Goal: Task Accomplishment & Management: Use online tool/utility

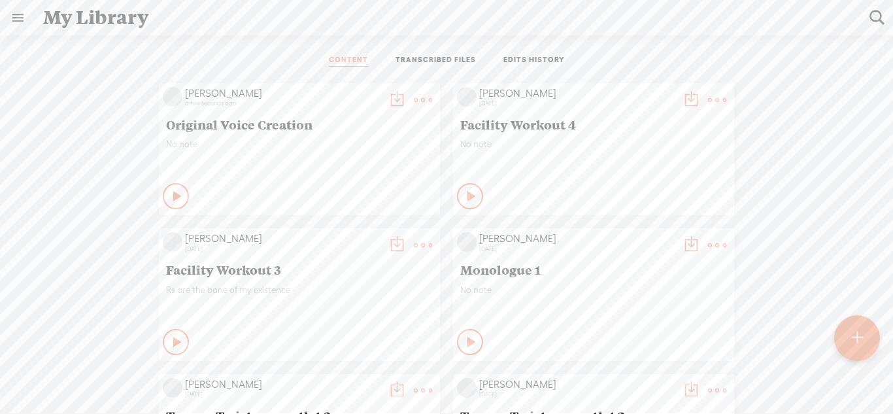
click at [869, 346] on div at bounding box center [857, 338] width 46 height 46
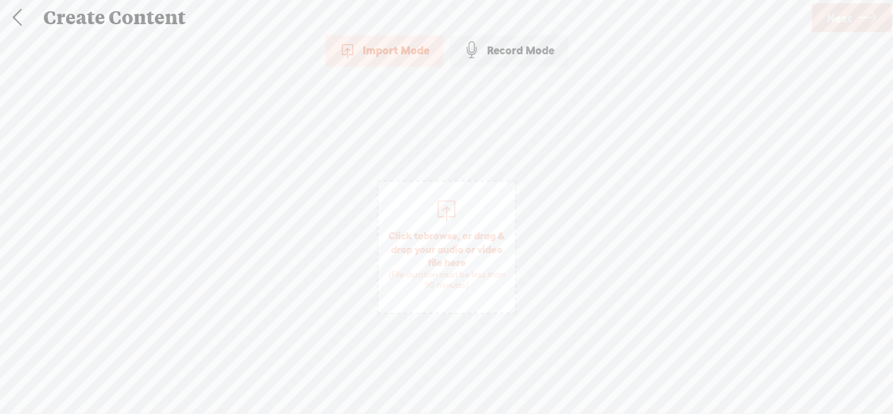
click at [522, 43] on div "Record Mode" at bounding box center [509, 50] width 118 height 33
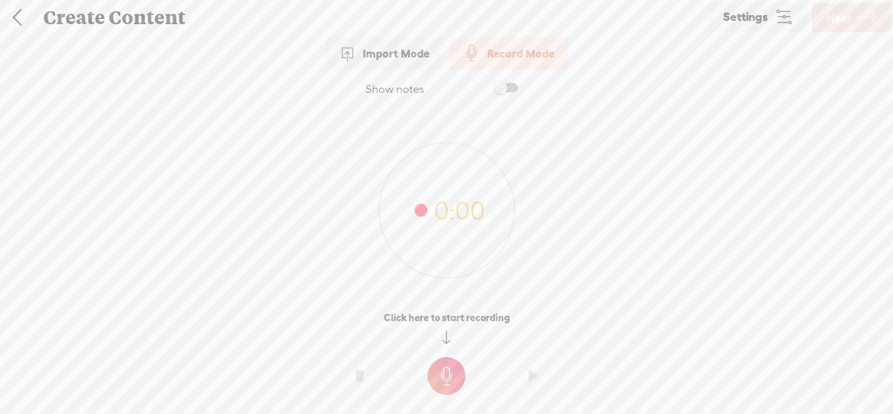
click at [445, 376] on t at bounding box center [446, 376] width 38 height 38
click at [445, 365] on o at bounding box center [446, 384] width 52 height 39
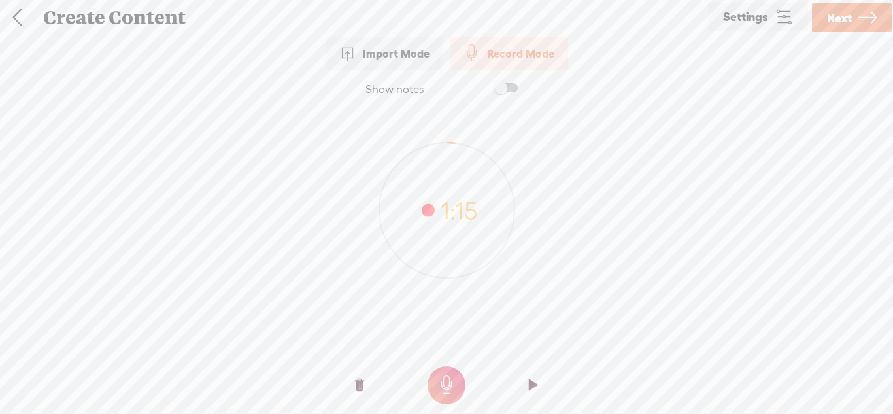
click at [539, 377] on o at bounding box center [533, 384] width 52 height 39
click at [844, 26] on span "Next" at bounding box center [839, 17] width 25 height 33
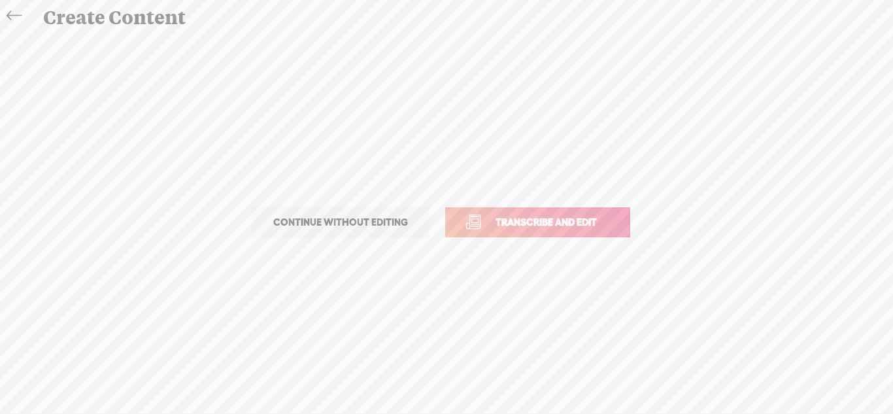
click at [593, 212] on link "Transcribe and edit" at bounding box center [537, 222] width 185 height 30
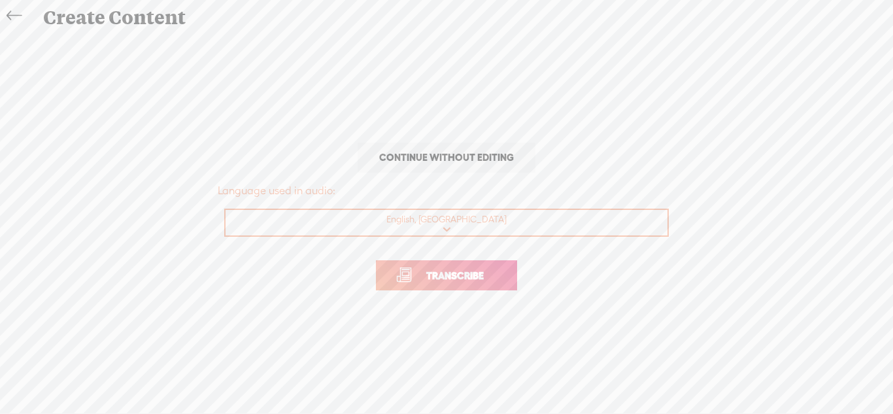
click at [475, 272] on span "Transcribe" at bounding box center [454, 275] width 85 height 15
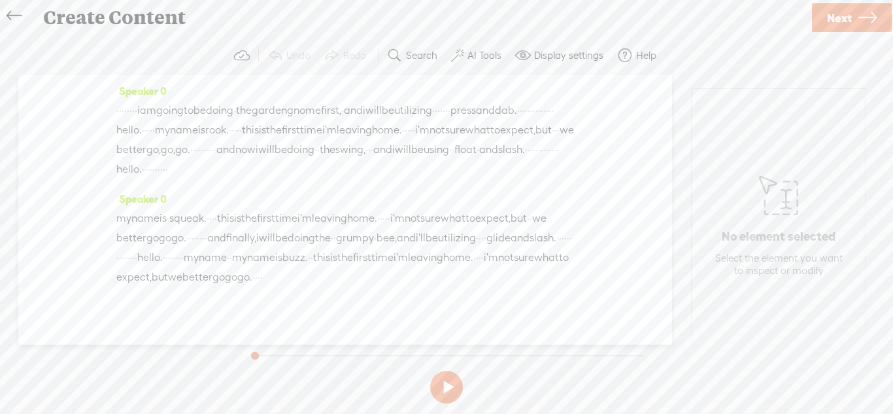
drag, startPoint x: 203, startPoint y: 297, endPoint x: 125, endPoint y: 293, distance: 77.8
click at [125, 287] on div "my name is · squeak. · · · · this is the first time i'm leaving home. · · · · ·…" at bounding box center [345, 247] width 458 height 78
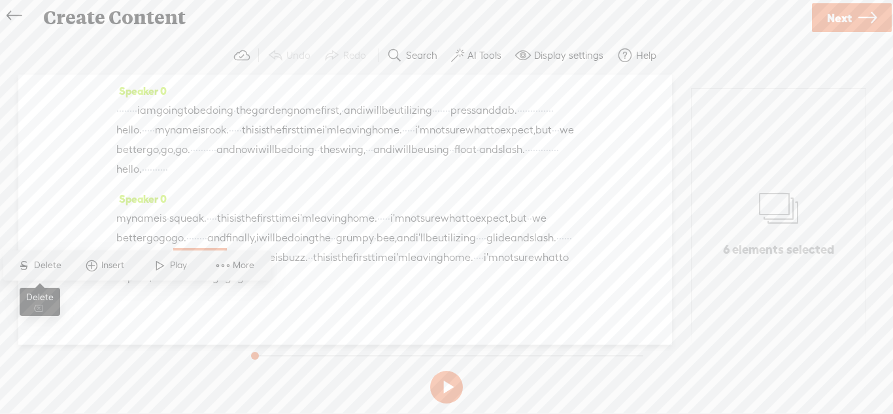
click at [58, 269] on span "Delete" at bounding box center [49, 265] width 31 height 13
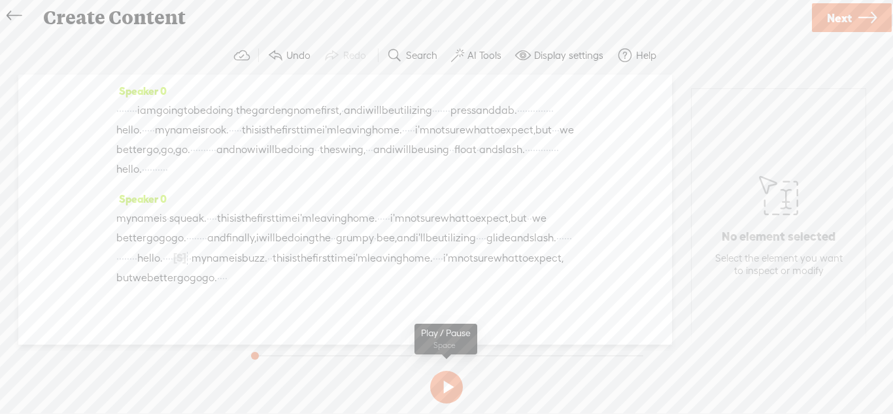
click at [434, 378] on button at bounding box center [446, 387] width 33 height 33
drag, startPoint x: 141, startPoint y: 132, endPoint x: 122, endPoint y: 131, distance: 19.0
click at [122, 131] on div "· · · · · · · · i am going to be doing · the garden gnome first, · and i will b…" at bounding box center [345, 140] width 458 height 78
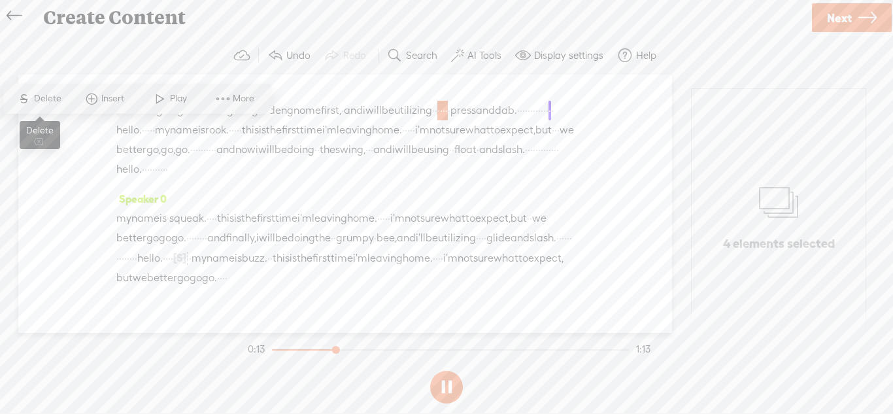
click at [48, 101] on span "Delete" at bounding box center [49, 98] width 31 height 13
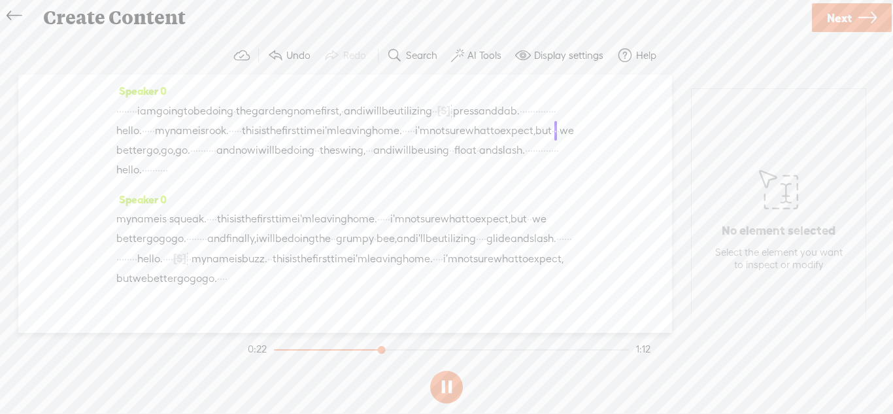
drag, startPoint x: 299, startPoint y: 148, endPoint x: 283, endPoint y: 151, distance: 15.9
click at [283, 151] on div "· · · · · · · · i am going to be doing · the garden gnome first, · and i will b…" at bounding box center [345, 140] width 458 height 79
click at [194, 119] on span "Delete" at bounding box center [195, 118] width 31 height 13
drag, startPoint x: 491, startPoint y: 148, endPoint x: 485, endPoint y: 148, distance: 6.6
click at [485, 148] on div "· · · · · · · · i am going to be doing · the garden gnome first, · and i will b…" at bounding box center [345, 141] width 458 height 80
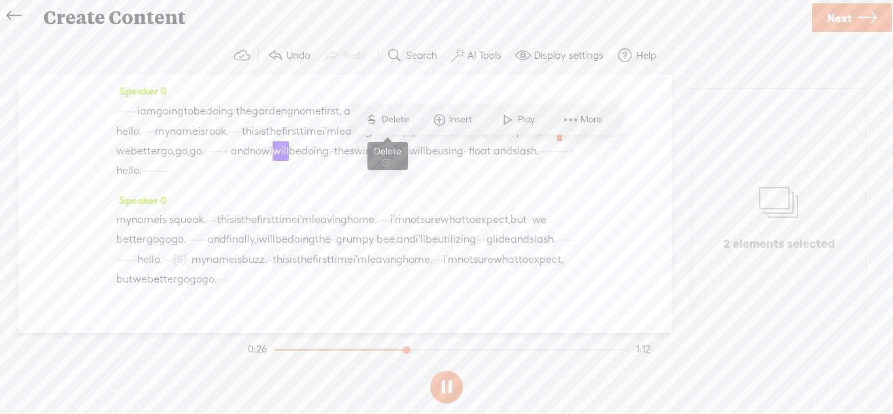
click at [395, 123] on span "Delete" at bounding box center [397, 119] width 31 height 13
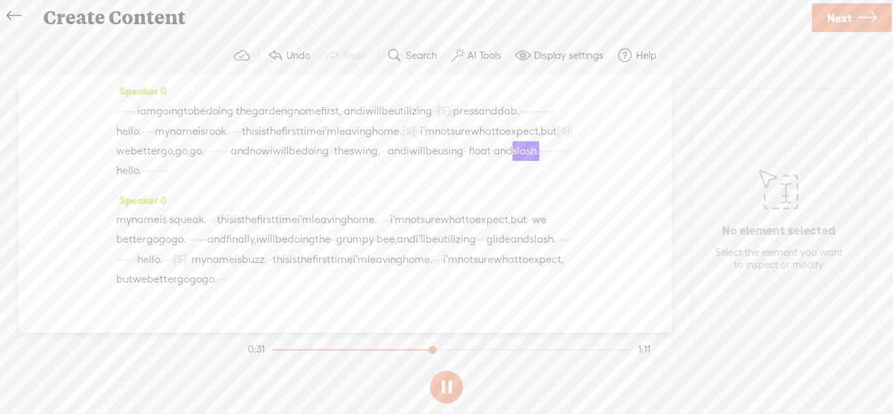
drag, startPoint x: 459, startPoint y: 174, endPoint x: 452, endPoint y: 175, distance: 7.9
click at [452, 175] on div "· · · · · · · · i am going to be doing · the garden gnome first, · and i will b…" at bounding box center [345, 141] width 458 height 80
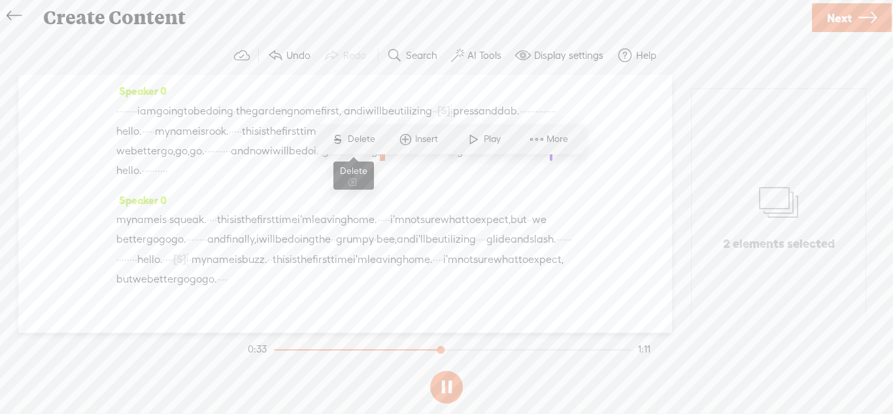
click at [363, 146] on span "S Delete" at bounding box center [352, 139] width 65 height 24
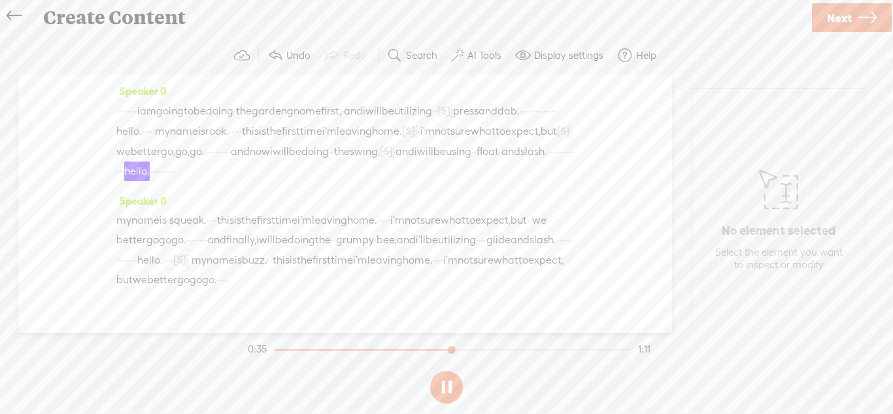
drag, startPoint x: 265, startPoint y: 194, endPoint x: 231, endPoint y: 195, distance: 34.0
click at [231, 181] on div "· · · · · · · · i am going to be doing · the garden gnome first, · and i will b…" at bounding box center [345, 141] width 458 height 80
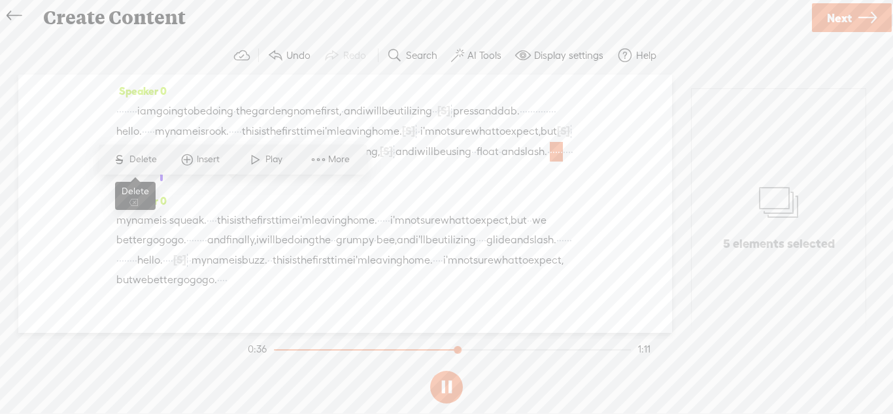
click at [149, 154] on span "Delete" at bounding box center [144, 159] width 31 height 13
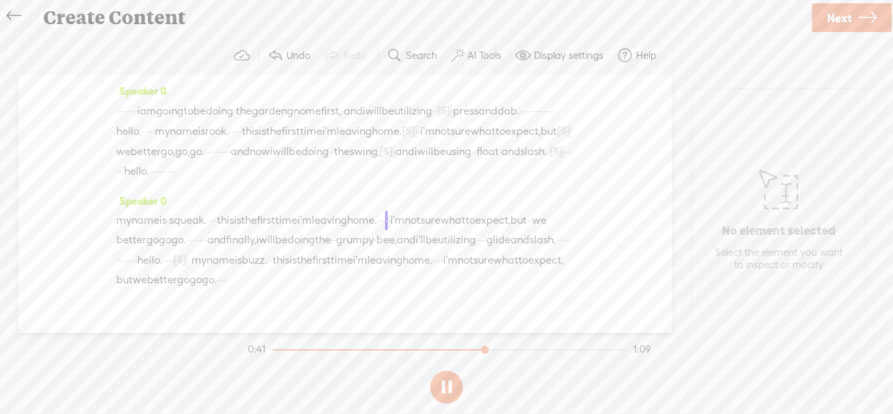
click at [244, 236] on div "my name is · squeak. · · · · this is the first time i'm leaving home. · · · · ·…" at bounding box center [345, 249] width 458 height 79
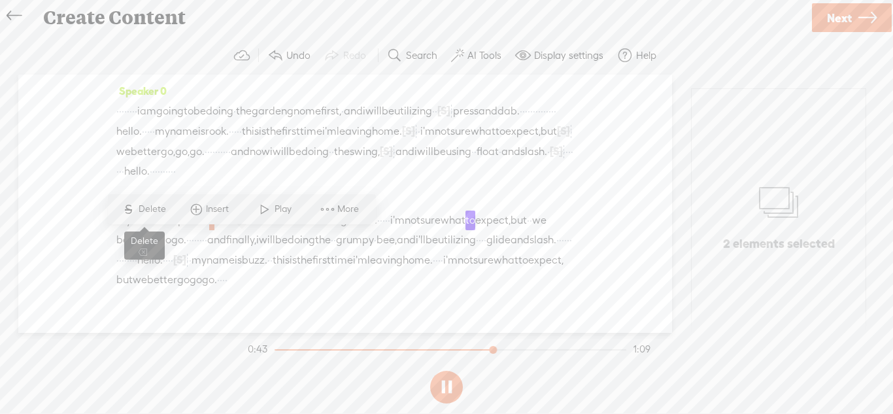
click at [152, 207] on span "Delete" at bounding box center [154, 209] width 31 height 13
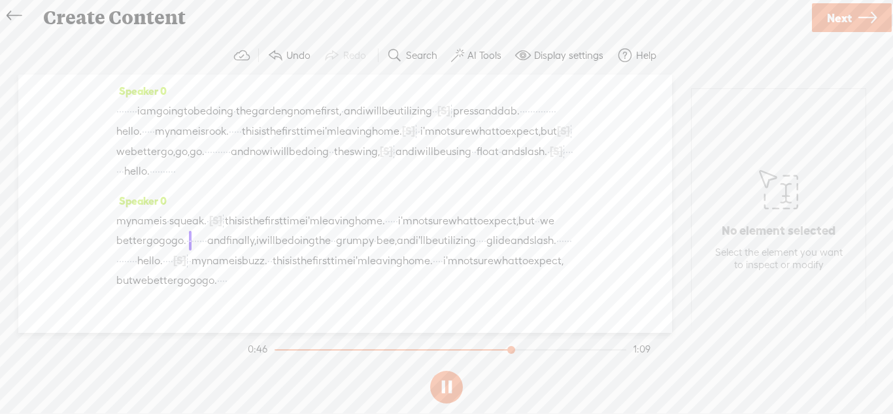
drag, startPoint x: 487, startPoint y: 242, endPoint x: 471, endPoint y: 241, distance: 15.7
click at [471, 241] on div "my name is · squeak. · [S] · · · this is the first time i'm leaving home. · · ·…" at bounding box center [345, 250] width 458 height 80
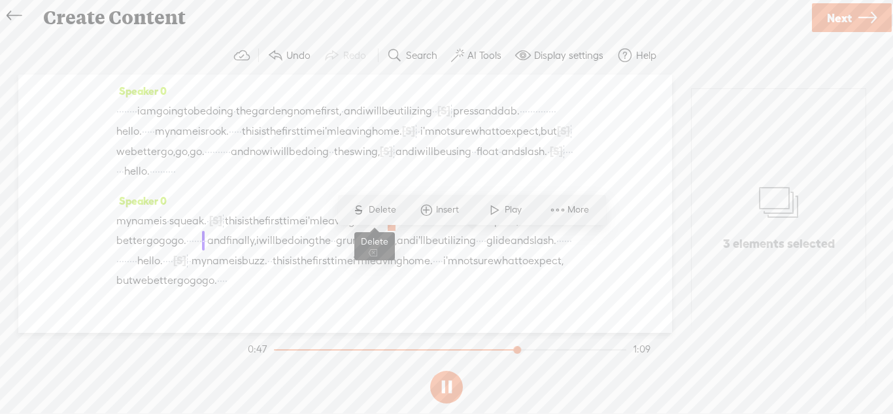
click at [385, 211] on span "Delete" at bounding box center [384, 209] width 31 height 13
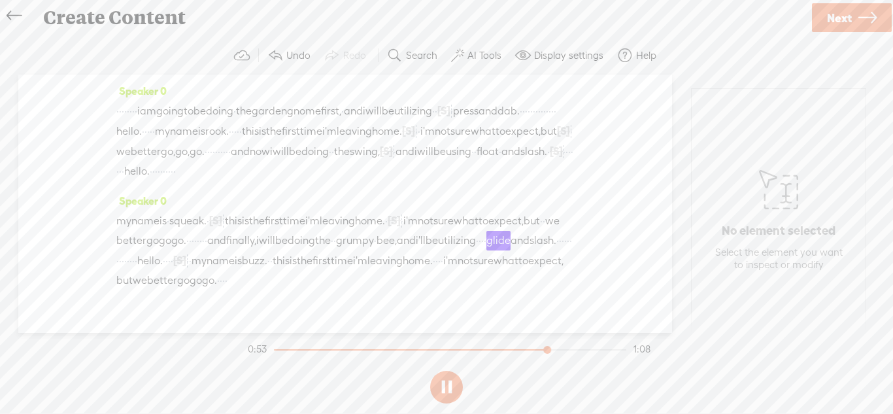
click at [225, 260] on div "my name is · squeak. · [S] · · · this is the first time i'm leaving home. · [S]…" at bounding box center [345, 250] width 458 height 80
click at [146, 250] on span "better" at bounding box center [131, 241] width 30 height 20
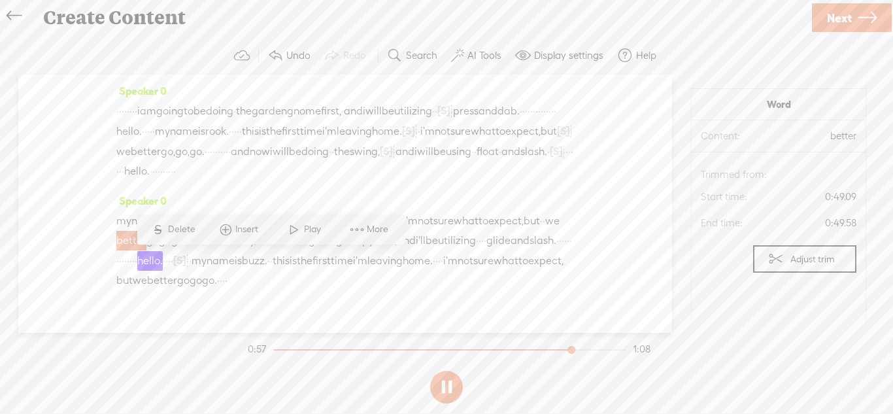
click at [542, 231] on span "·" at bounding box center [543, 221] width 3 height 20
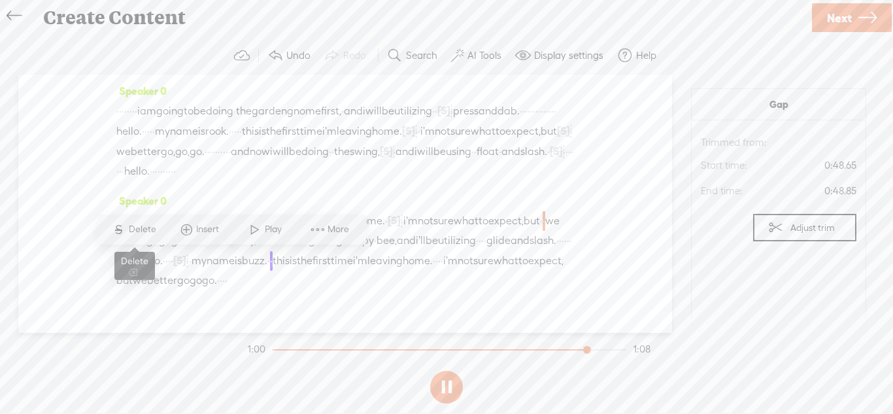
click at [144, 226] on span "Delete" at bounding box center [144, 229] width 31 height 13
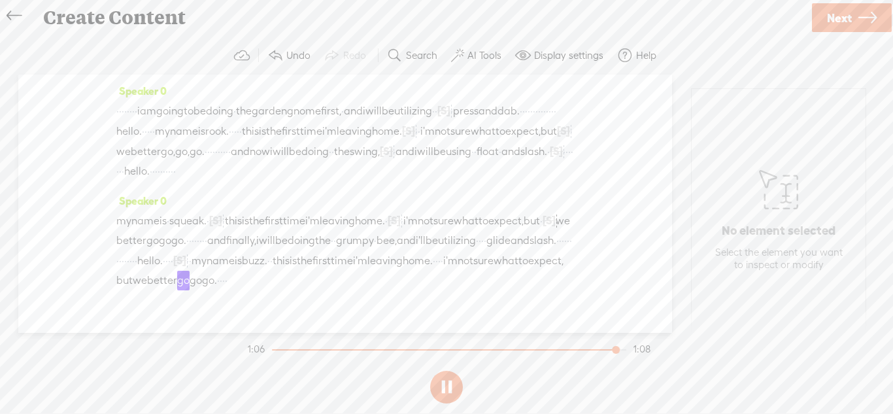
drag, startPoint x: 484, startPoint y: 301, endPoint x: 473, endPoint y: 298, distance: 11.0
click at [473, 290] on div "my name is · squeak. · [S] · · · this is the first time i'm leaving home. · [S]…" at bounding box center [345, 250] width 458 height 80
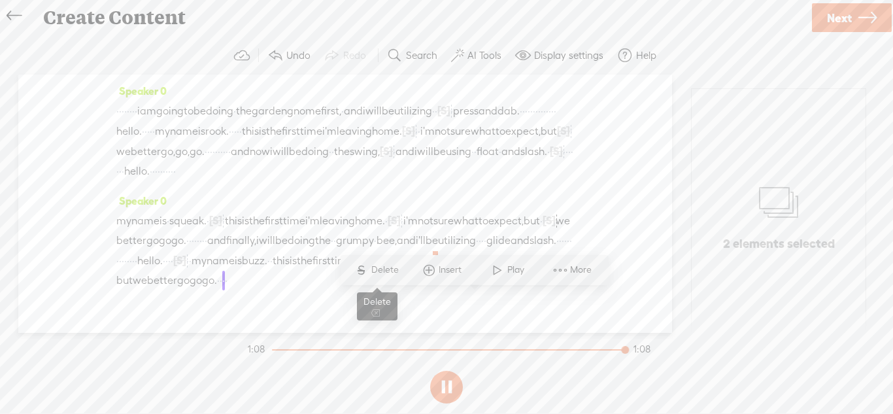
click at [395, 278] on span "S Delete" at bounding box center [376, 270] width 65 height 24
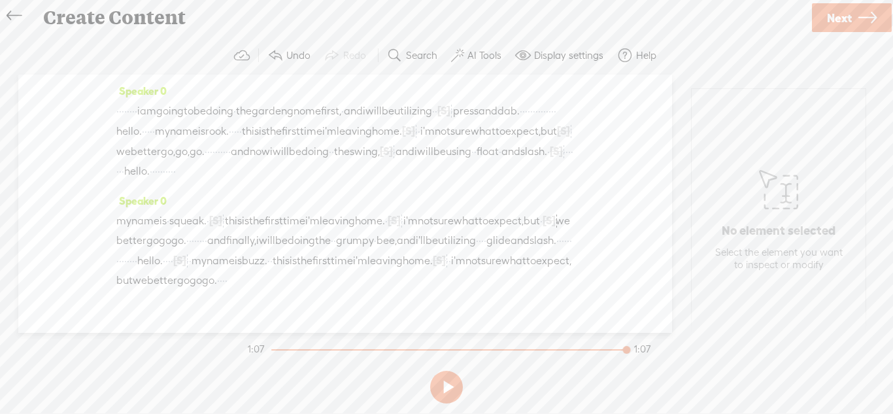
drag, startPoint x: 452, startPoint y: 280, endPoint x: 427, endPoint y: 278, distance: 24.9
click at [427, 278] on div "my name is · squeak. · [S] · · · this is the first time i'm leaving home. · [S]…" at bounding box center [345, 250] width 458 height 80
click at [341, 250] on span "Delete" at bounding box center [340, 249] width 31 height 13
click at [449, 392] on button at bounding box center [446, 387] width 33 height 33
drag, startPoint x: 142, startPoint y: 110, endPoint x: 122, endPoint y: 108, distance: 20.4
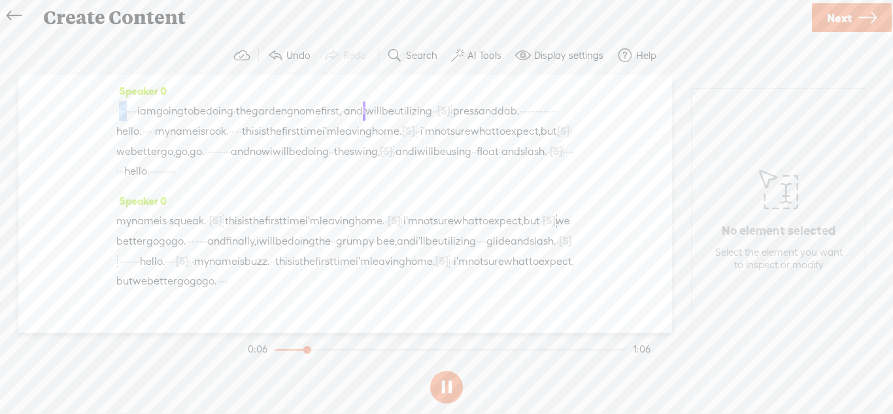
click at [122, 108] on div "· · · · · · · · i am going to be doing · the garden gnome first, · and i will b…" at bounding box center [345, 141] width 458 height 80
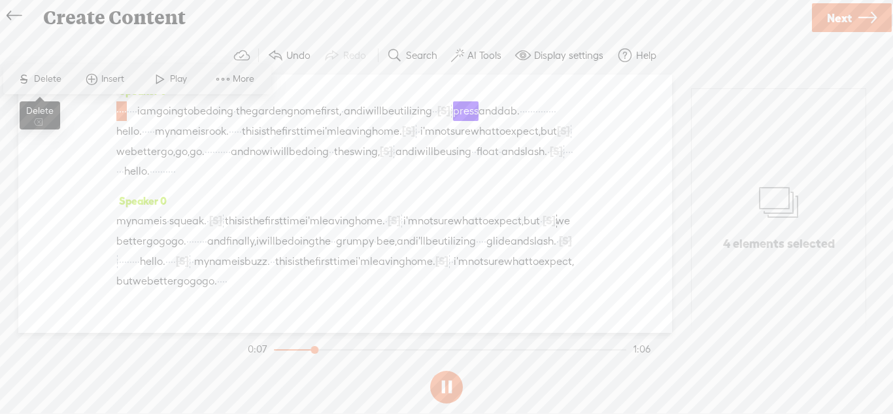
click at [56, 84] on span "Delete" at bounding box center [49, 79] width 31 height 13
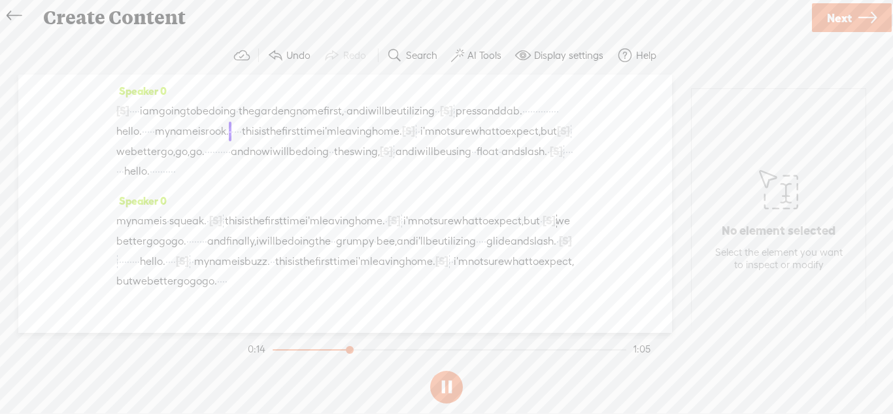
drag, startPoint x: 252, startPoint y: 129, endPoint x: 210, endPoint y: 130, distance: 41.8
click at [210, 130] on div "[S] · · · · · · · · i am going to be doing · the garden gnome first, · and i wi…" at bounding box center [345, 141] width 458 height 80
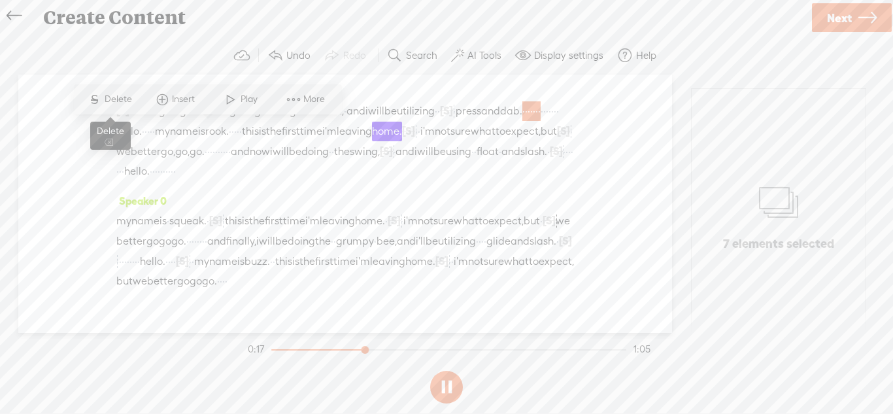
click at [119, 102] on span "Delete" at bounding box center [120, 99] width 31 height 13
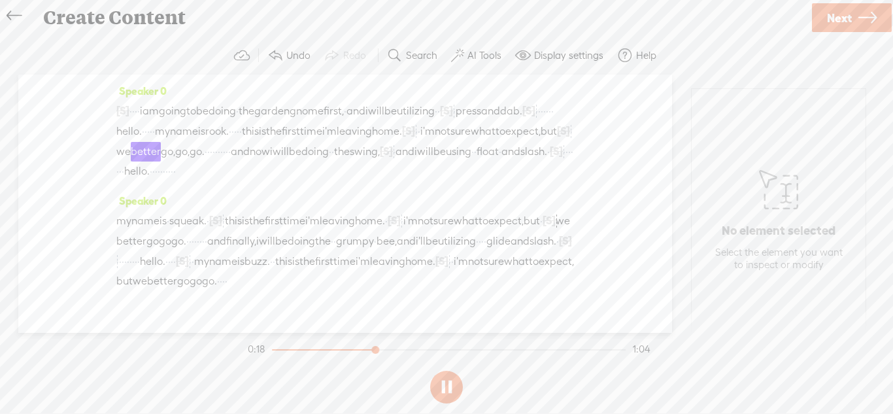
click at [372, 141] on span "home." at bounding box center [387, 132] width 30 height 20
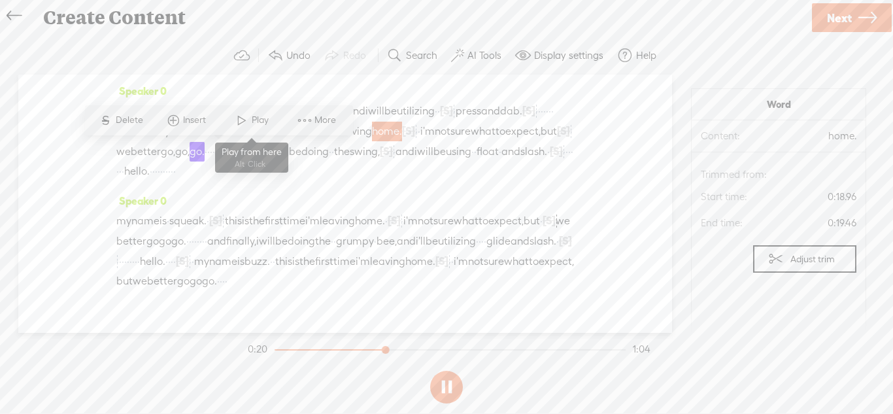
click at [230, 125] on span "Play" at bounding box center [251, 120] width 65 height 24
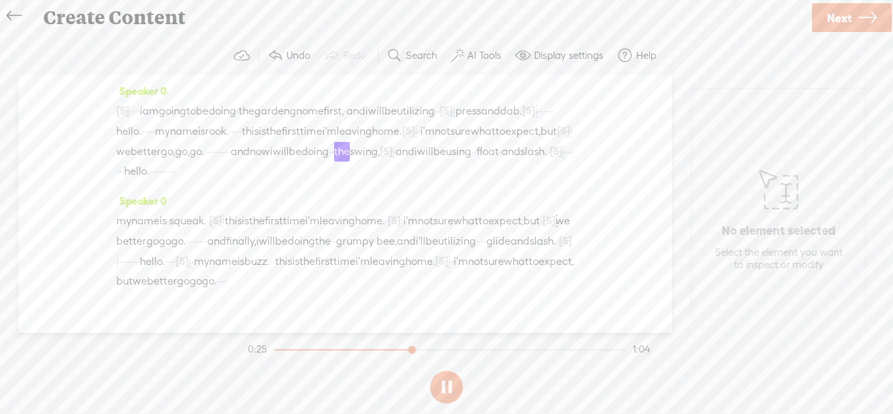
drag, startPoint x: 156, startPoint y: 176, endPoint x: 120, endPoint y: 171, distance: 36.3
click at [120, 171] on div "[S] · · · · · · · · i am going to be doing · the garden gnome first, · and i wi…" at bounding box center [345, 141] width 458 height 80
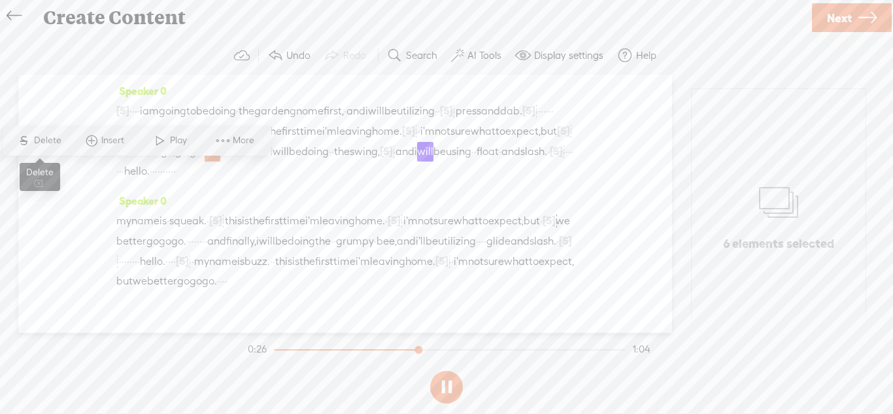
click at [46, 144] on span "Delete" at bounding box center [49, 140] width 31 height 13
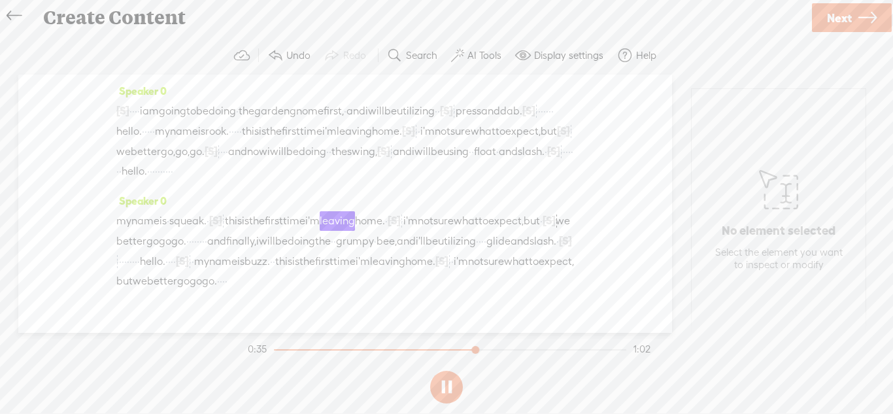
drag, startPoint x: 327, startPoint y: 192, endPoint x: 283, endPoint y: 192, distance: 43.8
click at [283, 181] on div "[S] · · · · · · · · i am going to be doing · the garden gnome first, · and i wi…" at bounding box center [345, 141] width 458 height 80
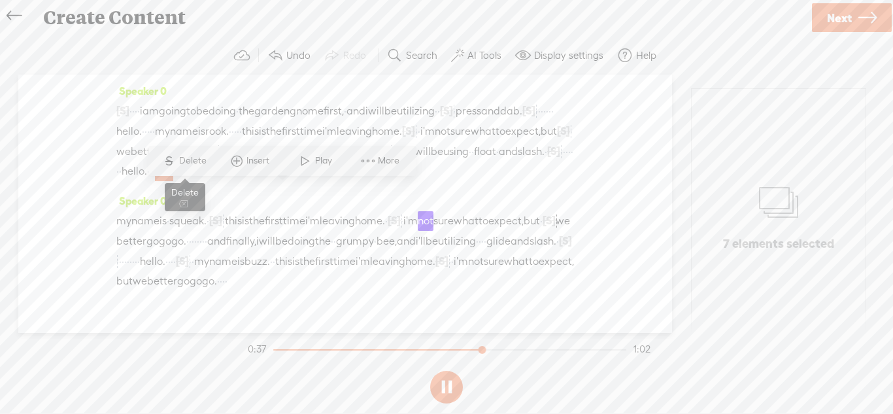
click at [181, 162] on span "Delete" at bounding box center [194, 160] width 31 height 13
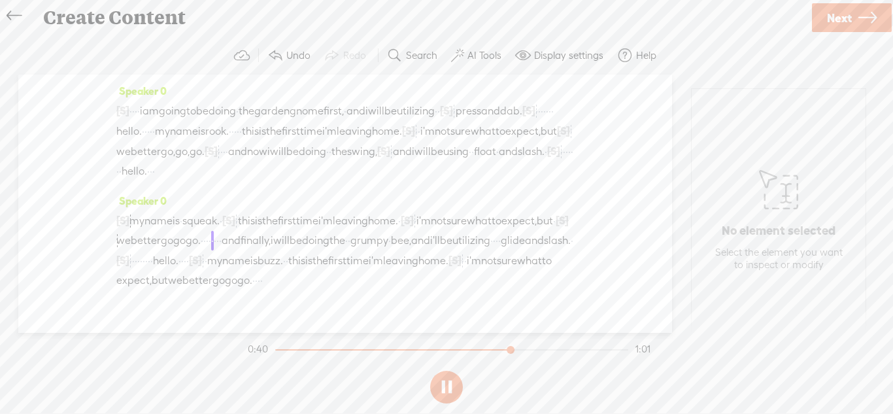
click at [553, 231] on span "·" at bounding box center [554, 221] width 3 height 20
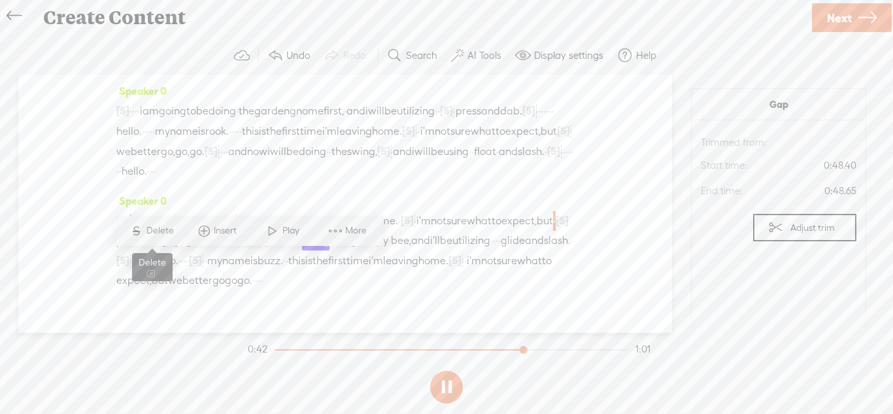
click at [154, 232] on span "Delete" at bounding box center [161, 230] width 31 height 13
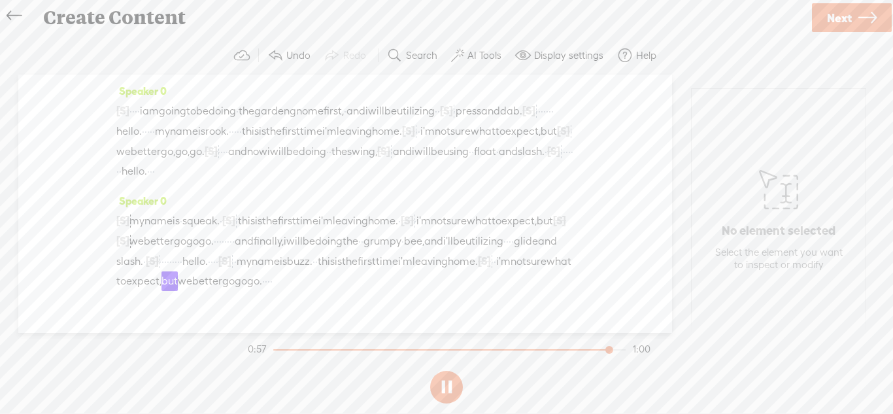
drag, startPoint x: 369, startPoint y: 282, endPoint x: 359, endPoint y: 282, distance: 9.2
click at [359, 282] on div "[S] · · · · · · · my name is · squeak. · [S] · · · this is the first time i'm l…" at bounding box center [345, 250] width 458 height 80
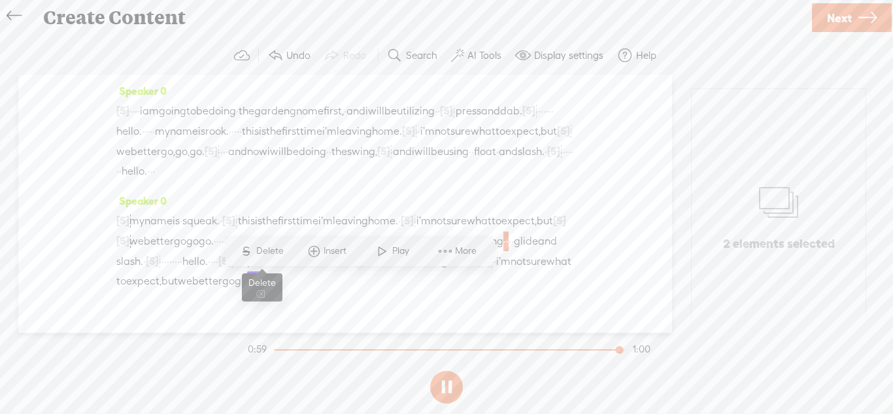
click at [270, 256] on span "Delete" at bounding box center [271, 250] width 31 height 13
click at [231, 271] on span "·" at bounding box center [232, 262] width 3 height 20
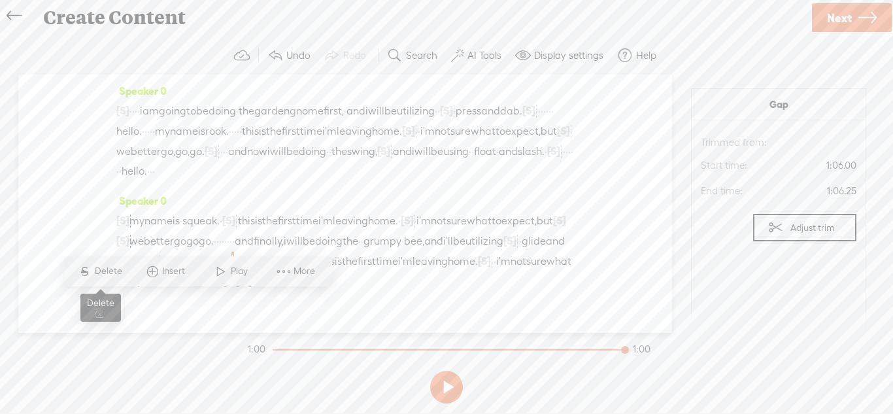
click at [114, 268] on span "Delete" at bounding box center [110, 271] width 31 height 13
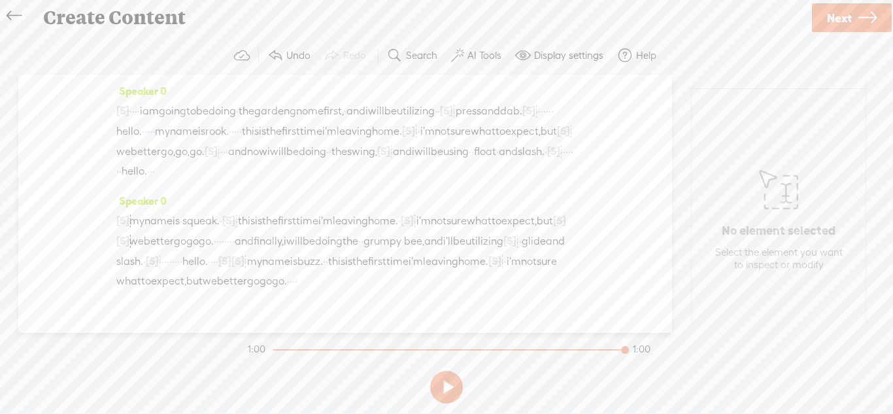
click at [220, 231] on span "squeak." at bounding box center [200, 221] width 37 height 20
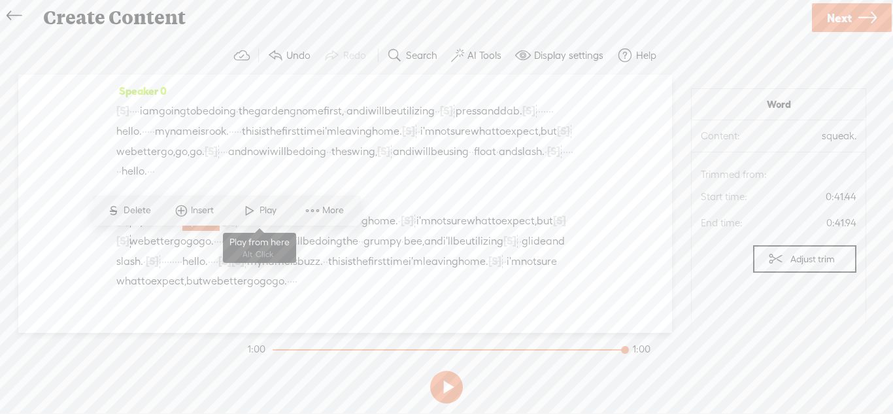
click at [254, 207] on span at bounding box center [250, 211] width 20 height 24
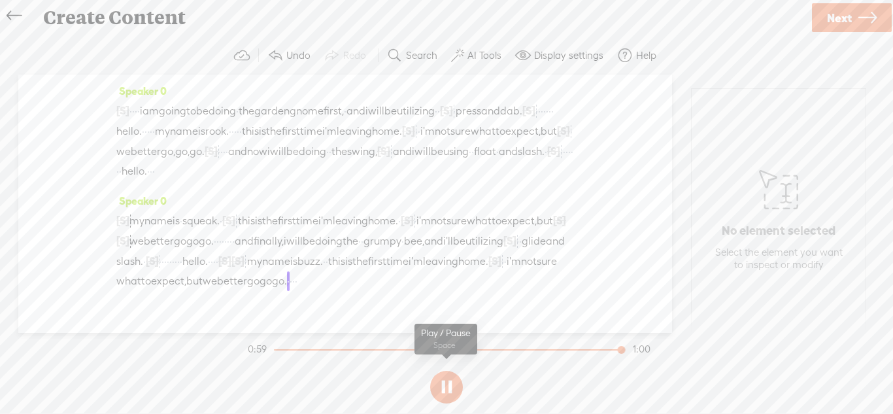
click at [454, 393] on button at bounding box center [446, 387] width 33 height 33
click at [503, 246] on span "[S]" at bounding box center [509, 241] width 13 height 12
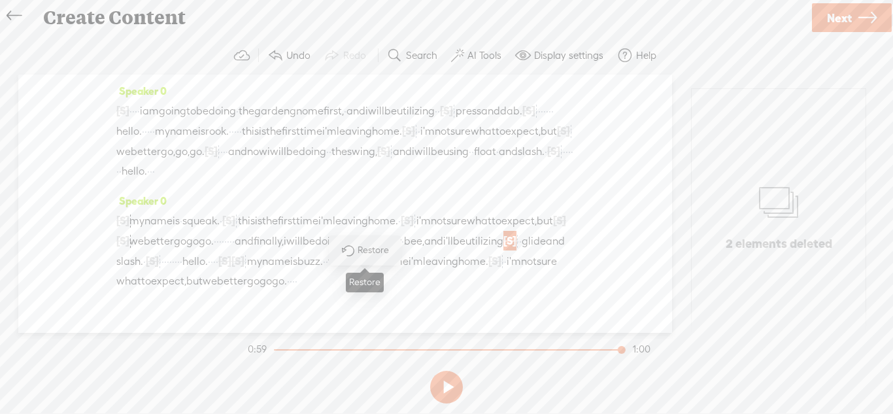
click at [370, 254] on span "Restore" at bounding box center [375, 250] width 35 height 13
drag, startPoint x: 375, startPoint y: 282, endPoint x: 367, endPoint y: 280, distance: 8.7
click at [367, 280] on div "[S] · · · · · · · my name is · squeak. · [S] · · · this is the first time i'm l…" at bounding box center [345, 250] width 458 height 80
click at [514, 251] on span "glide" at bounding box center [526, 241] width 24 height 20
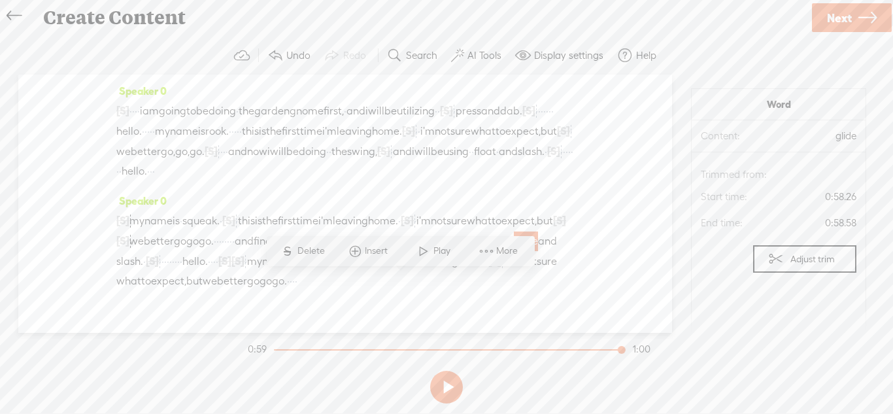
drag, startPoint x: 382, startPoint y: 280, endPoint x: 375, endPoint y: 281, distance: 7.2
click at [375, 281] on div "[S] · · · · · · · my name is · squeak. · [S] · · · this is the first time i'm l…" at bounding box center [345, 250] width 458 height 80
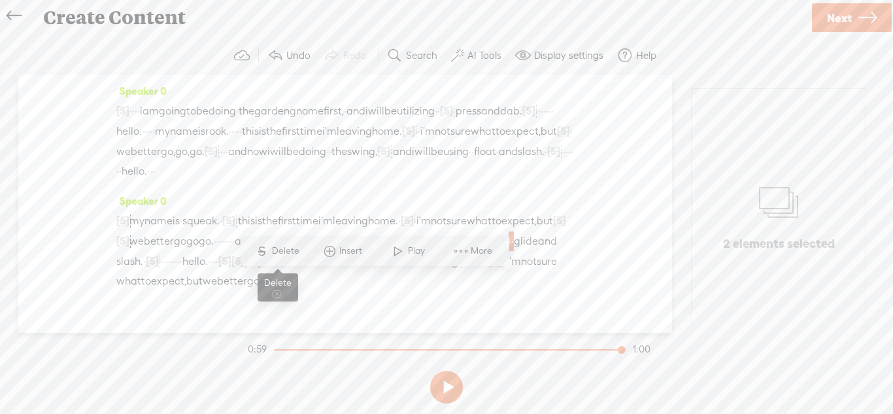
click at [287, 256] on span "Delete" at bounding box center [287, 250] width 31 height 13
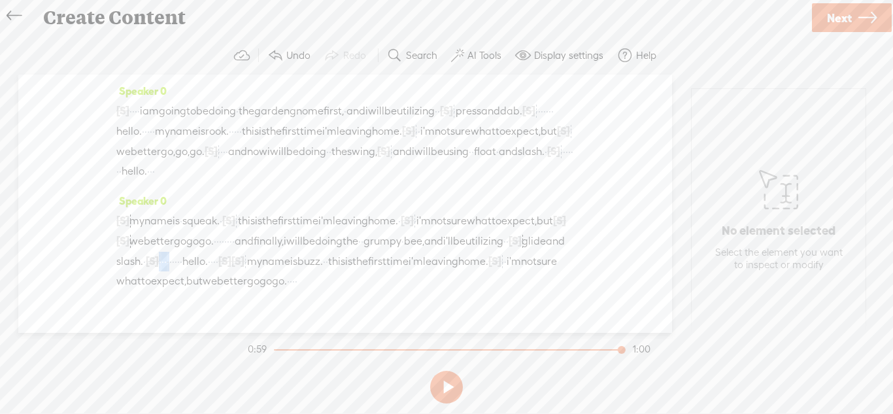
drag, startPoint x: 520, startPoint y: 282, endPoint x: 498, endPoint y: 284, distance: 21.6
click at [498, 284] on div "[S] · · · · · · · my name is · squeak. · [S] · · · this is the first time i'm l…" at bounding box center [345, 250] width 458 height 80
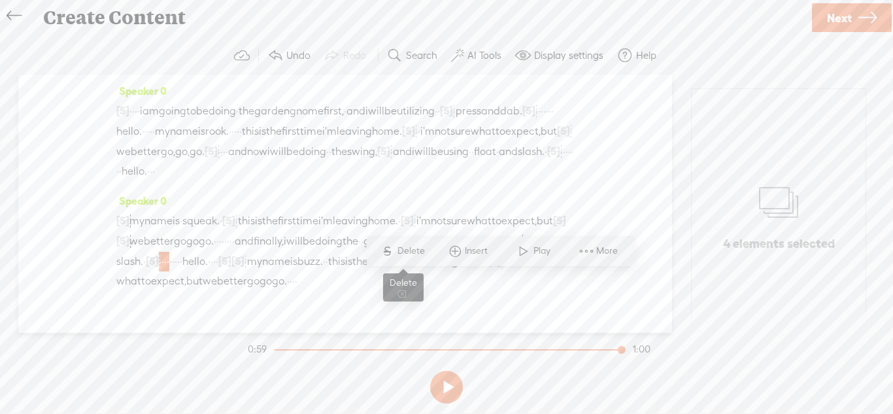
click at [395, 254] on span "S" at bounding box center [388, 251] width 20 height 24
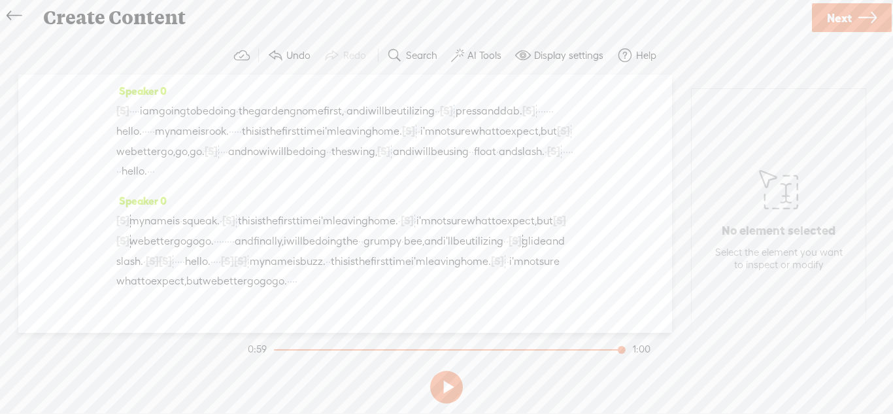
click at [834, 18] on span "Next" at bounding box center [839, 17] width 25 height 33
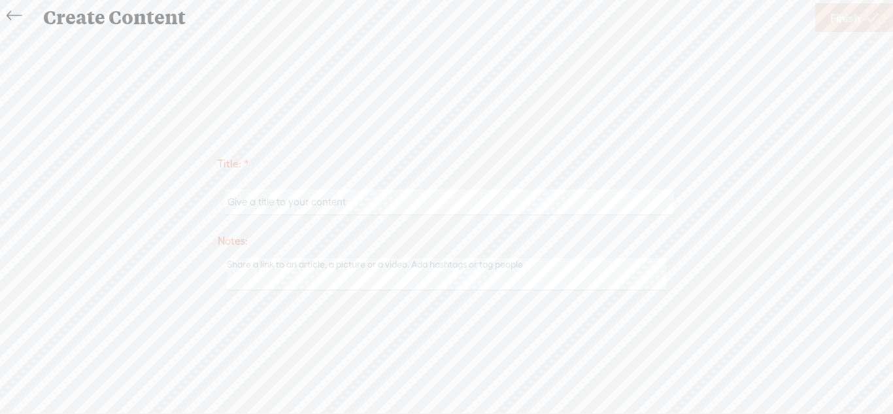
click at [633, 209] on input "text" at bounding box center [449, 202] width 448 height 25
type input "[PERSON_NAME] Efforts and Voice Exploration"
click at [854, 23] on span "Finish" at bounding box center [845, 17] width 30 height 33
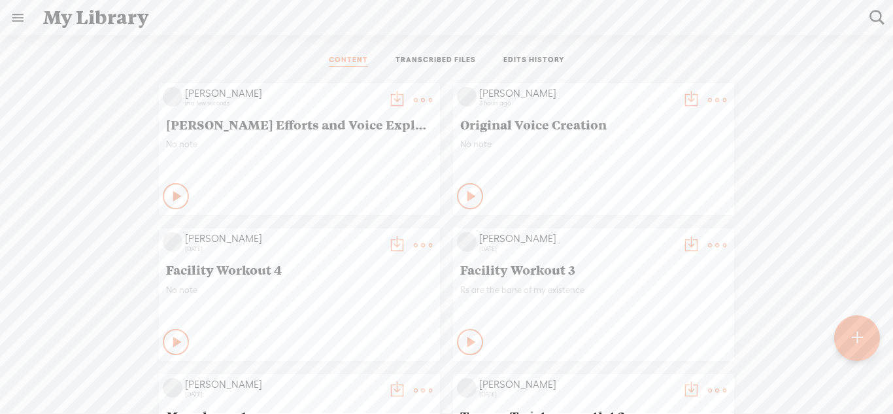
click at [392, 97] on t at bounding box center [397, 100] width 18 height 18
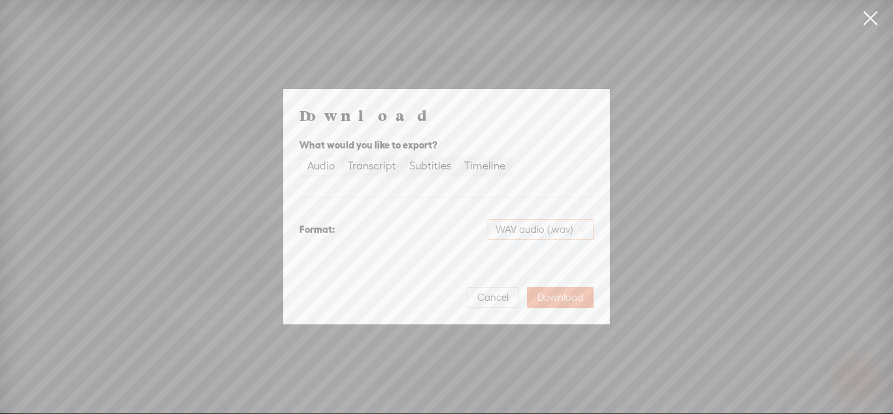
click at [505, 226] on span "WAV audio (.wav)" at bounding box center [540, 230] width 90 height 20
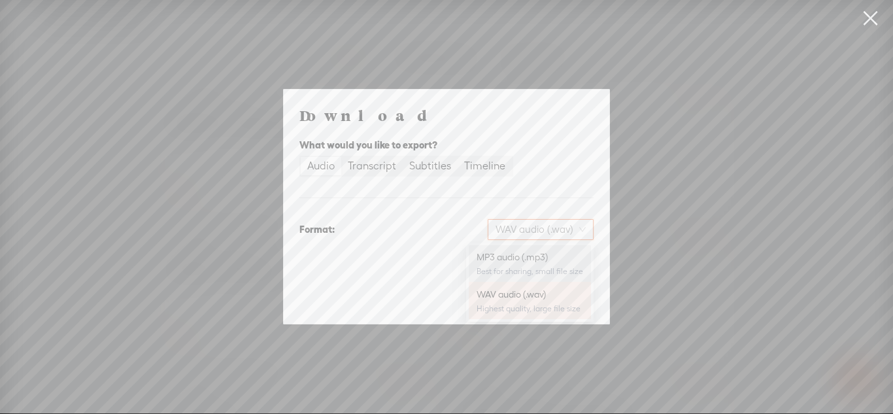
click at [508, 258] on div "MP3 audio (.mp3)" at bounding box center [529, 256] width 107 height 13
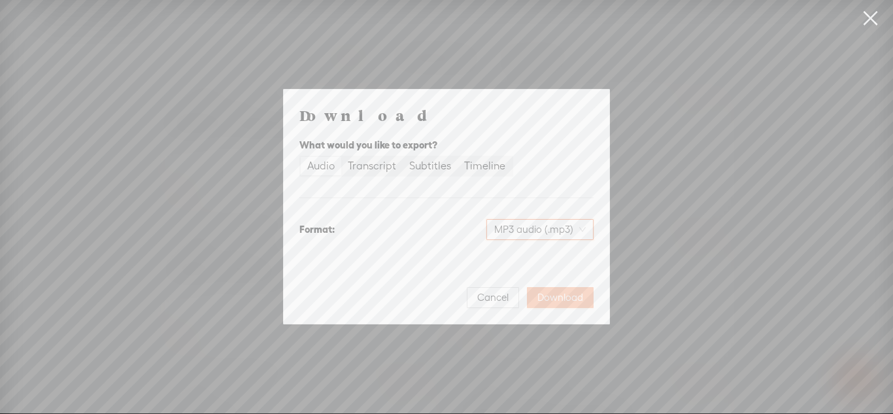
click at [559, 293] on span "Download" at bounding box center [560, 297] width 46 height 13
